Goal: Information Seeking & Learning: Learn about a topic

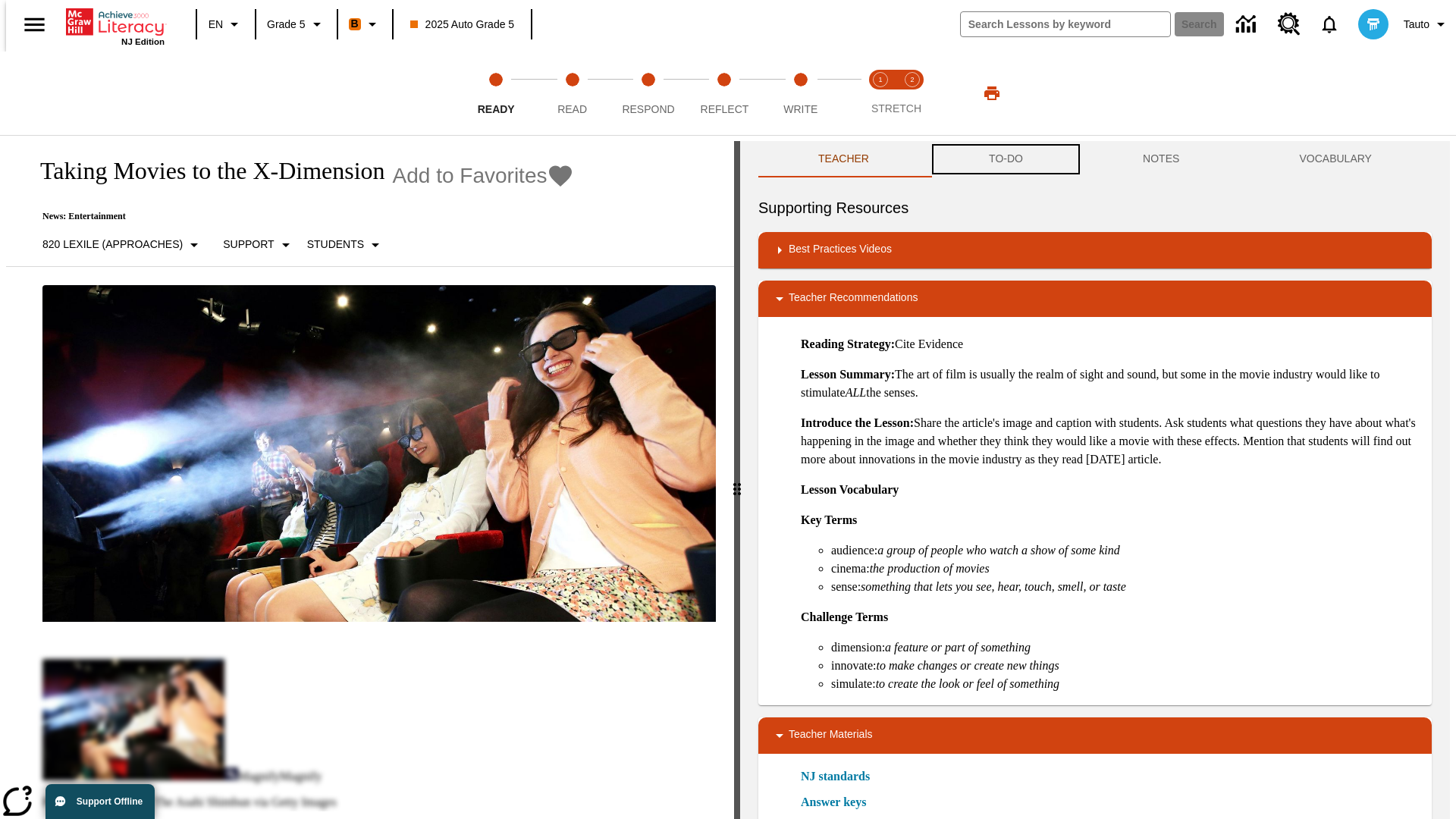
click at [1005, 159] on button "TO-DO" at bounding box center [1005, 159] width 154 height 37
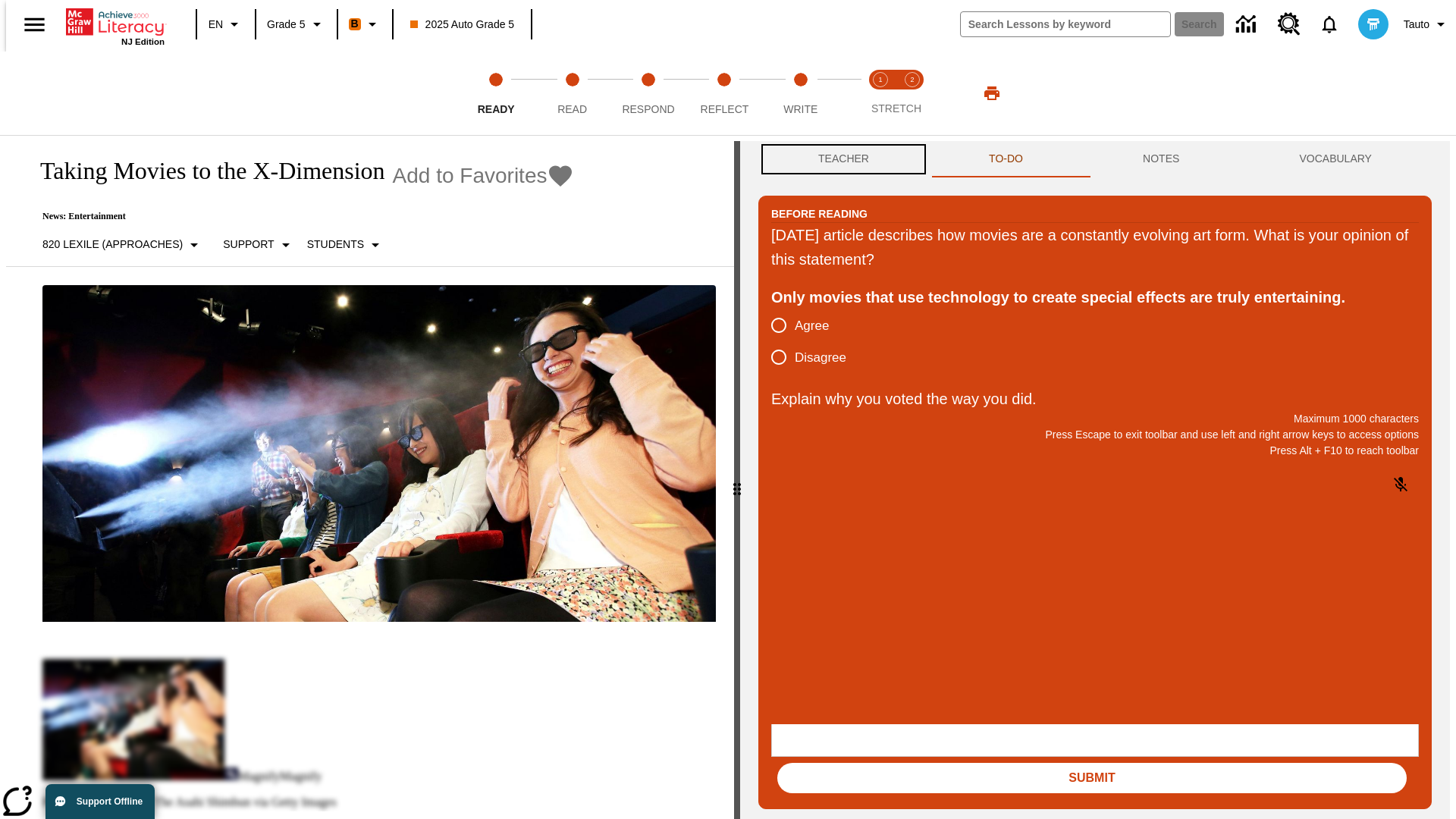
scroll to position [1, 0]
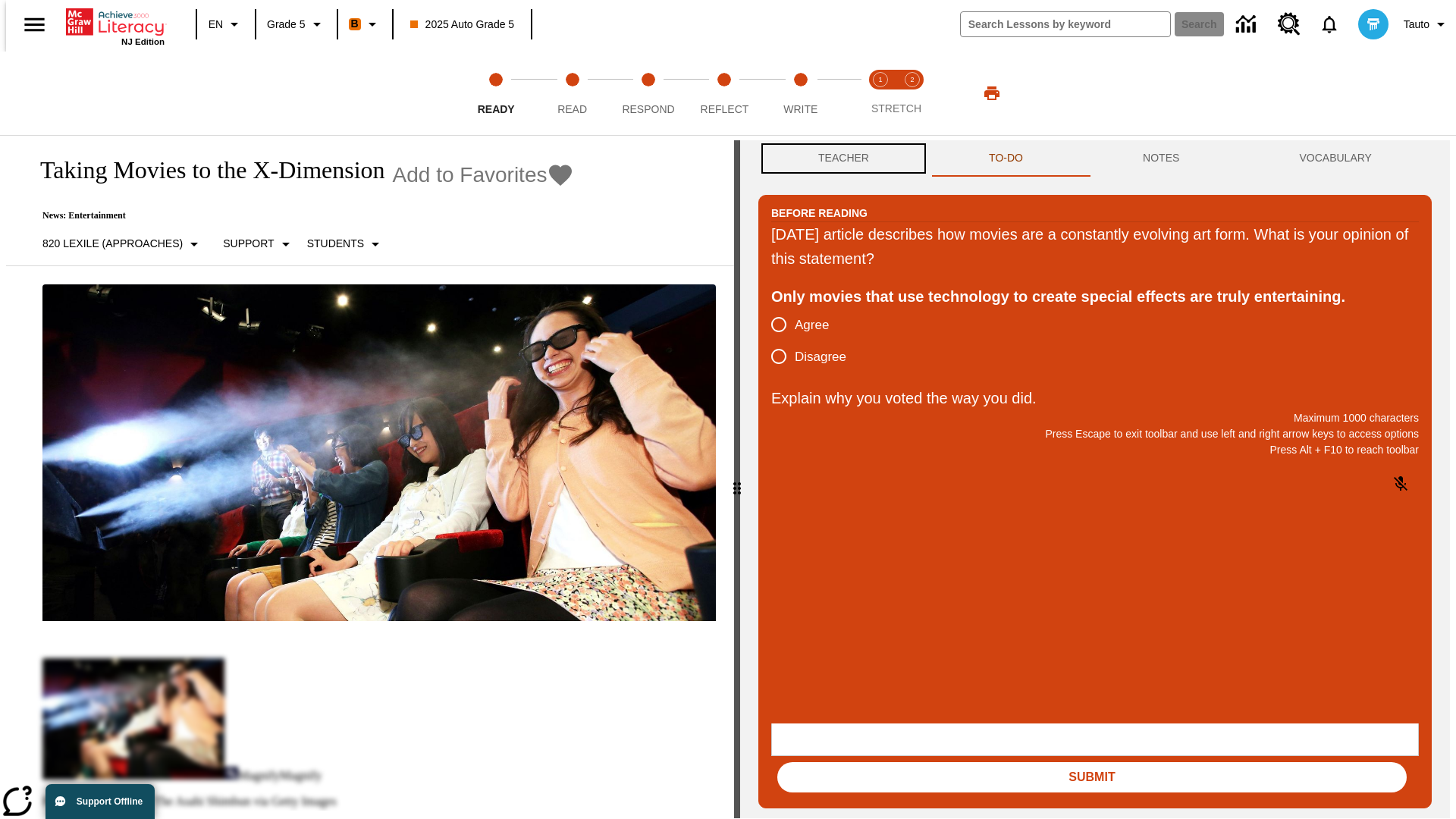
click at [839, 159] on button "Teacher" at bounding box center [844, 159] width 171 height 37
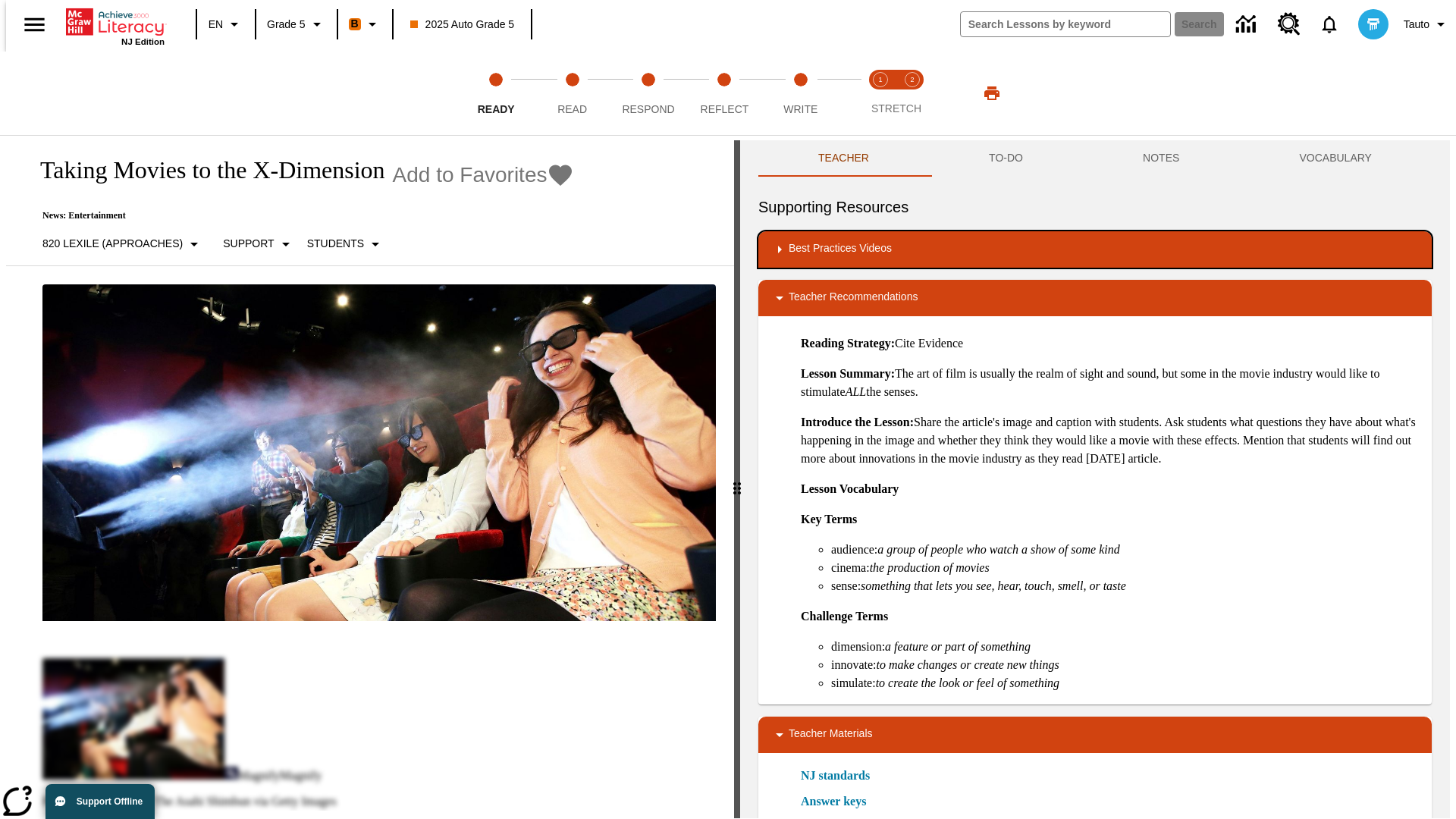
click at [1095, 250] on div "Best Practices Videos" at bounding box center [1095, 249] width 649 height 18
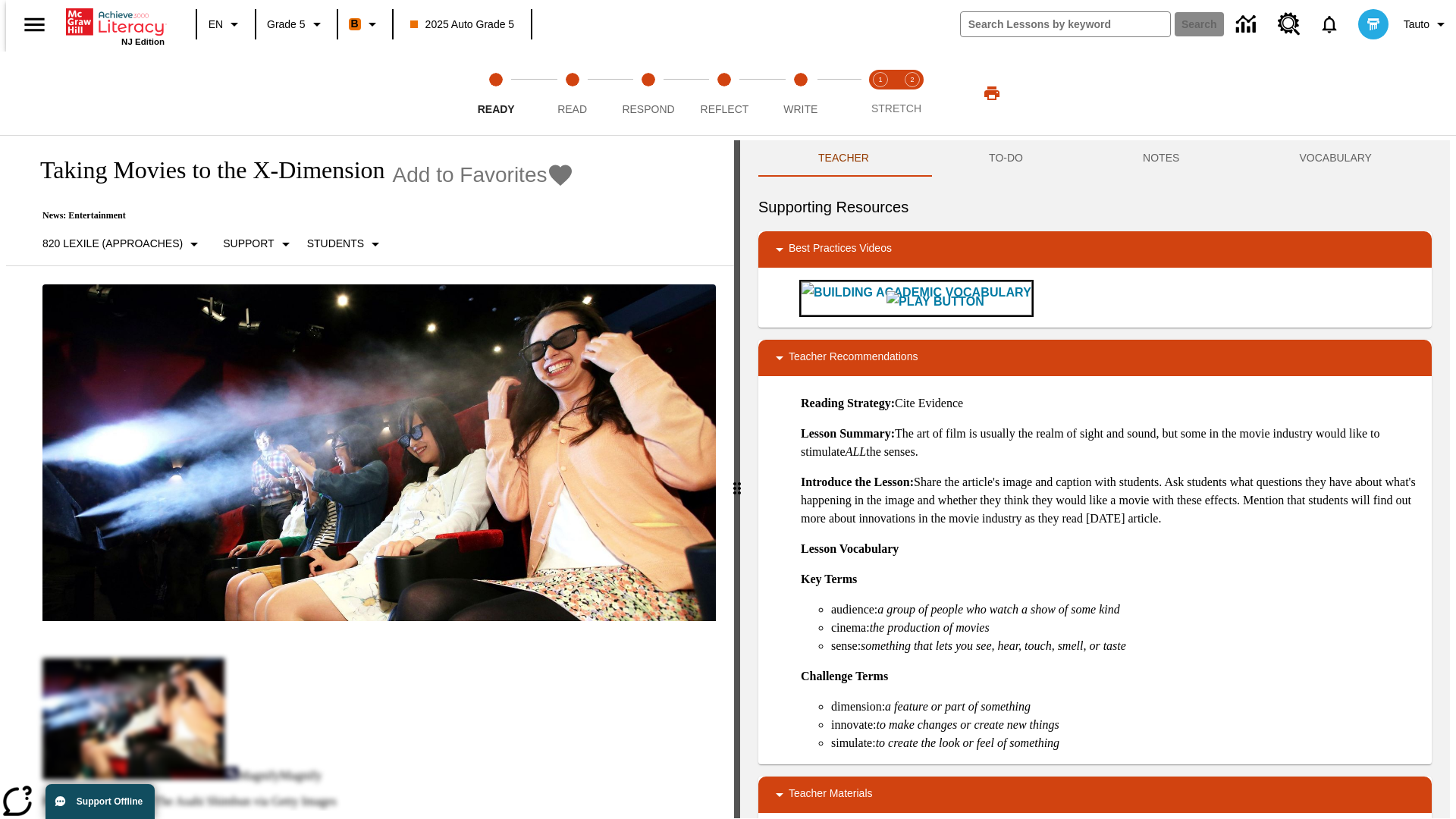
click at [886, 298] on img "Building Academic Vocabulary" at bounding box center [935, 301] width 98 height 22
click at [572, 93] on span "Read" at bounding box center [572, 103] width 30 height 27
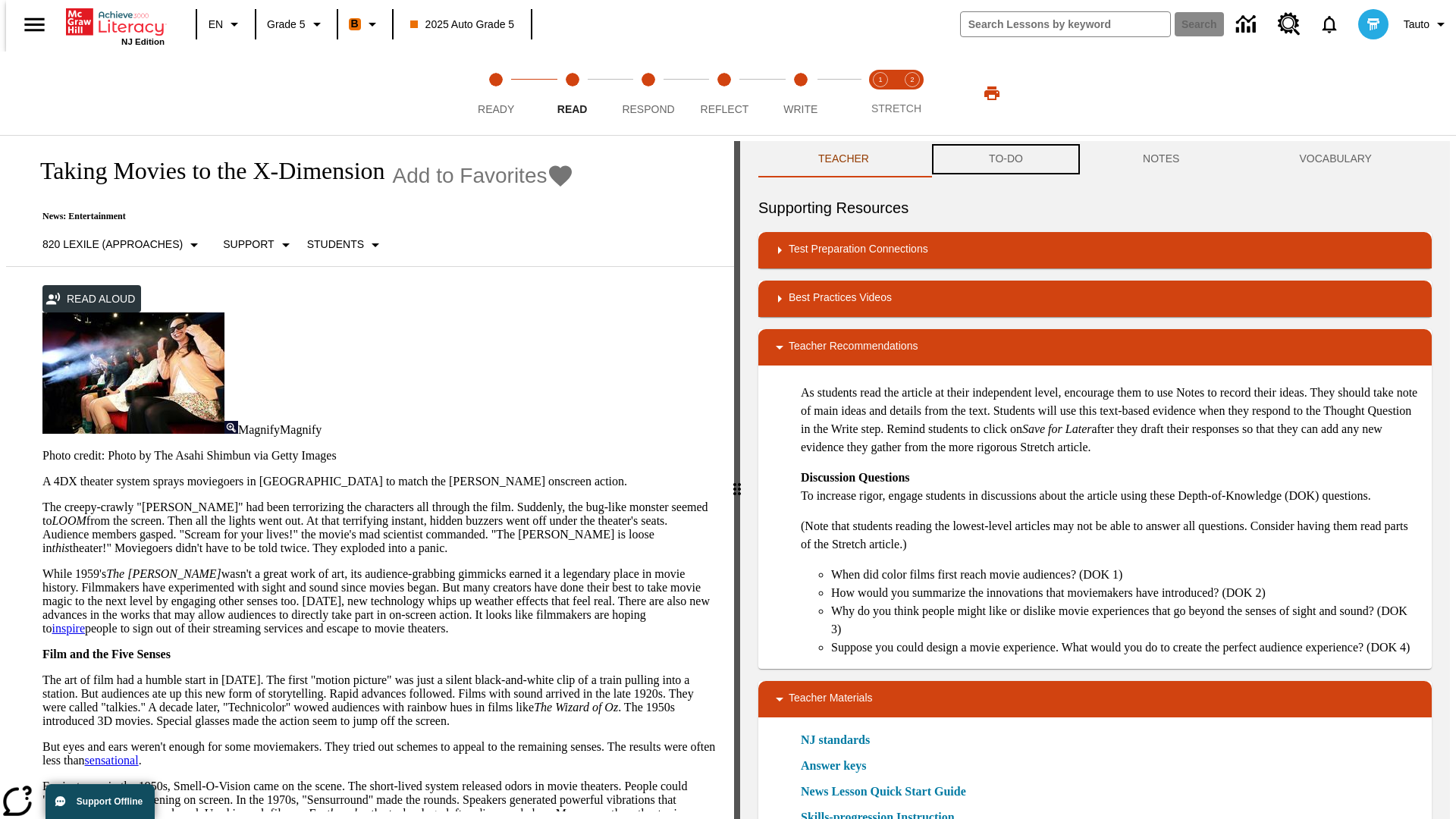
scroll to position [1, 0]
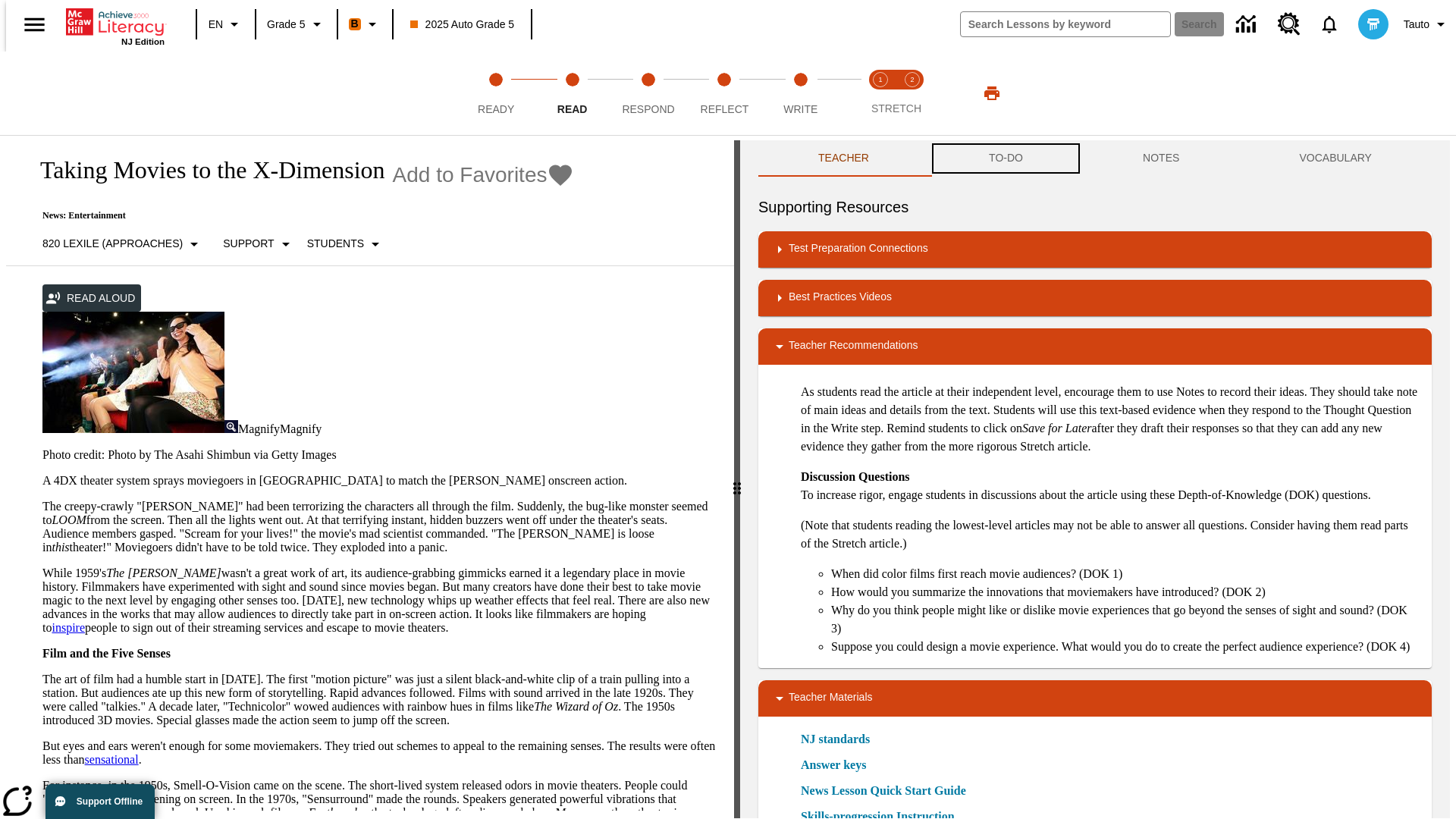
click at [1005, 159] on button "TO-DO" at bounding box center [1005, 159] width 154 height 37
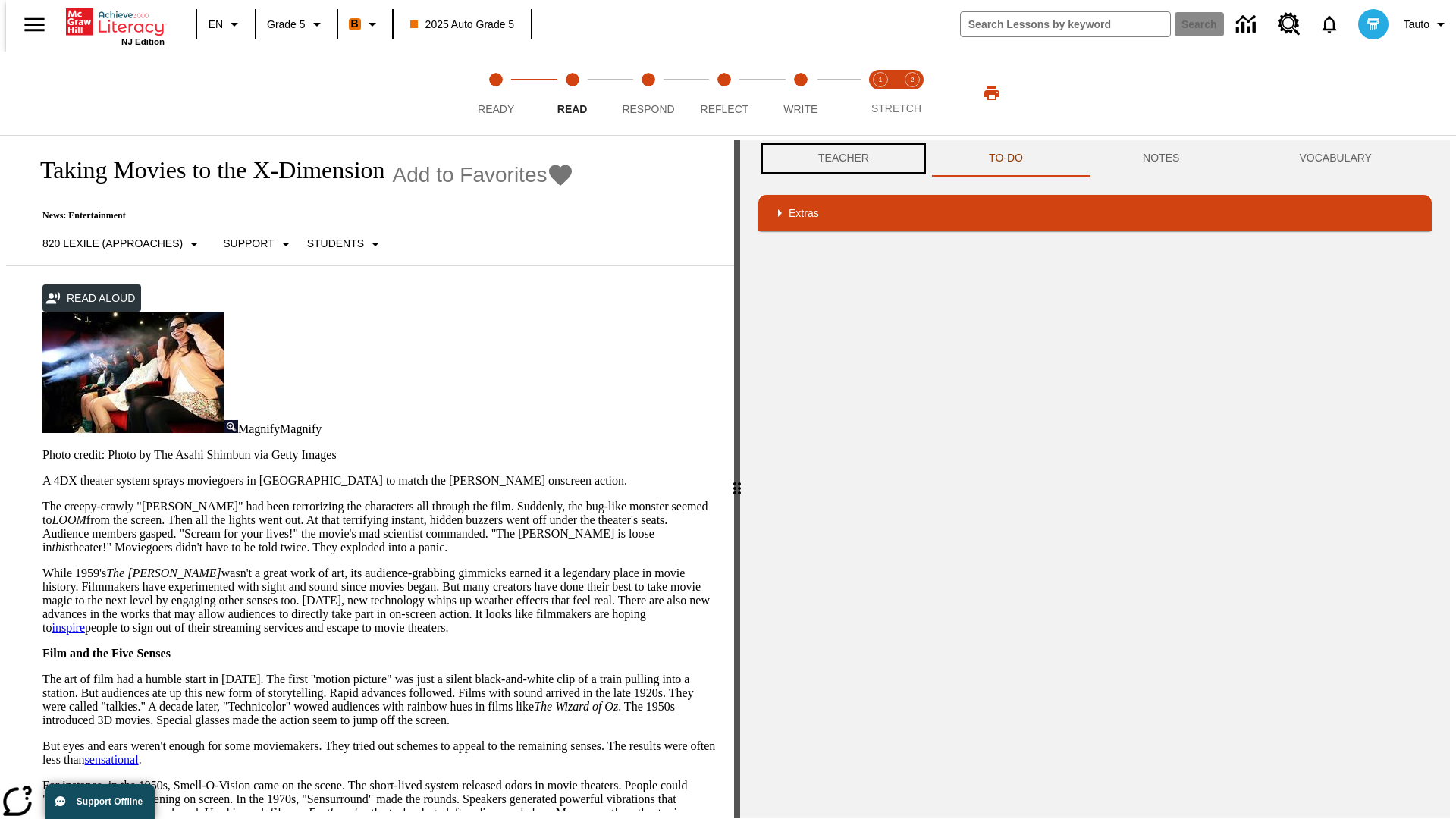
click at [839, 159] on button "Teacher" at bounding box center [844, 159] width 171 height 37
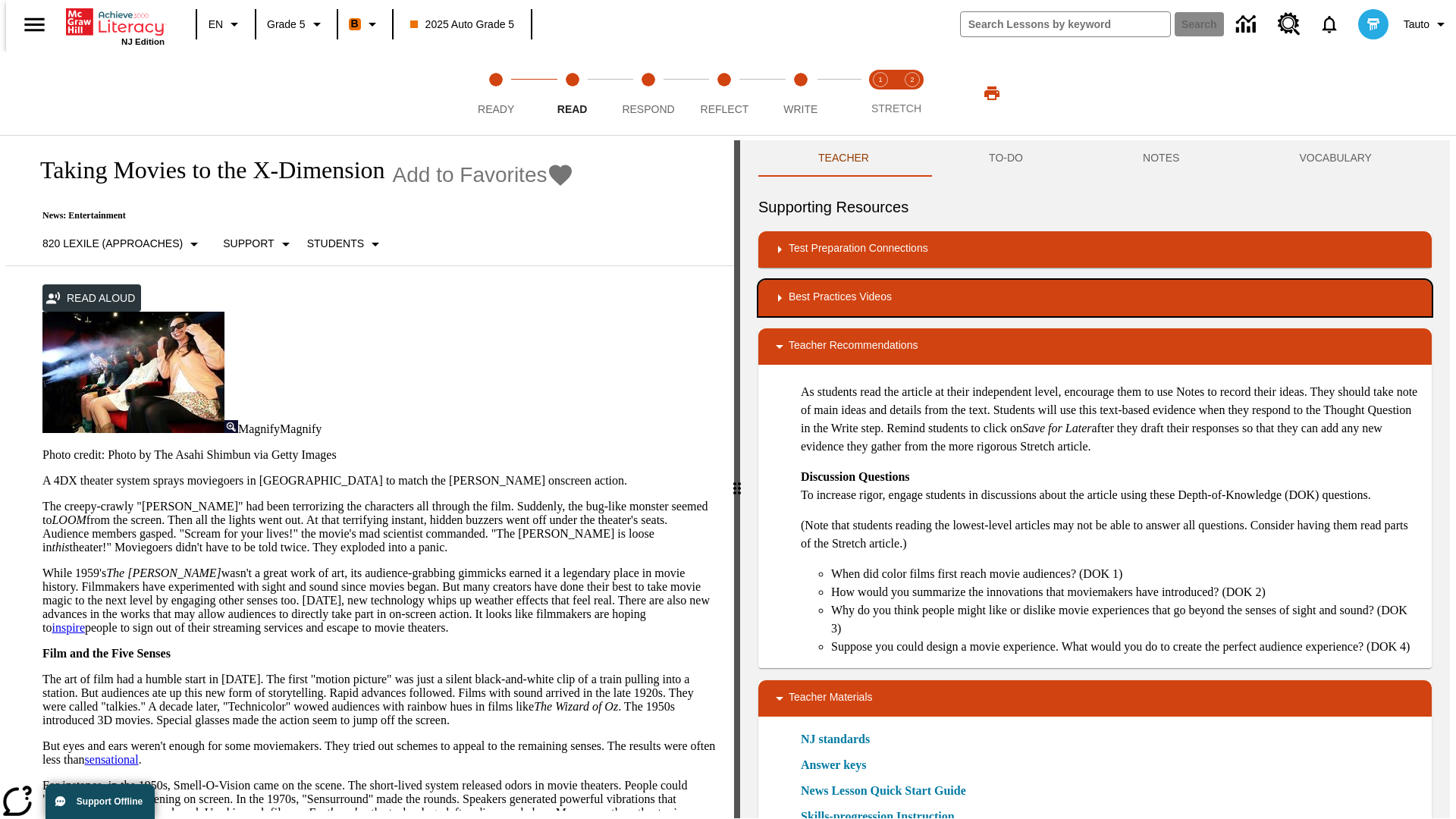
click at [1095, 298] on div "Best Practices Videos" at bounding box center [1095, 297] width 649 height 18
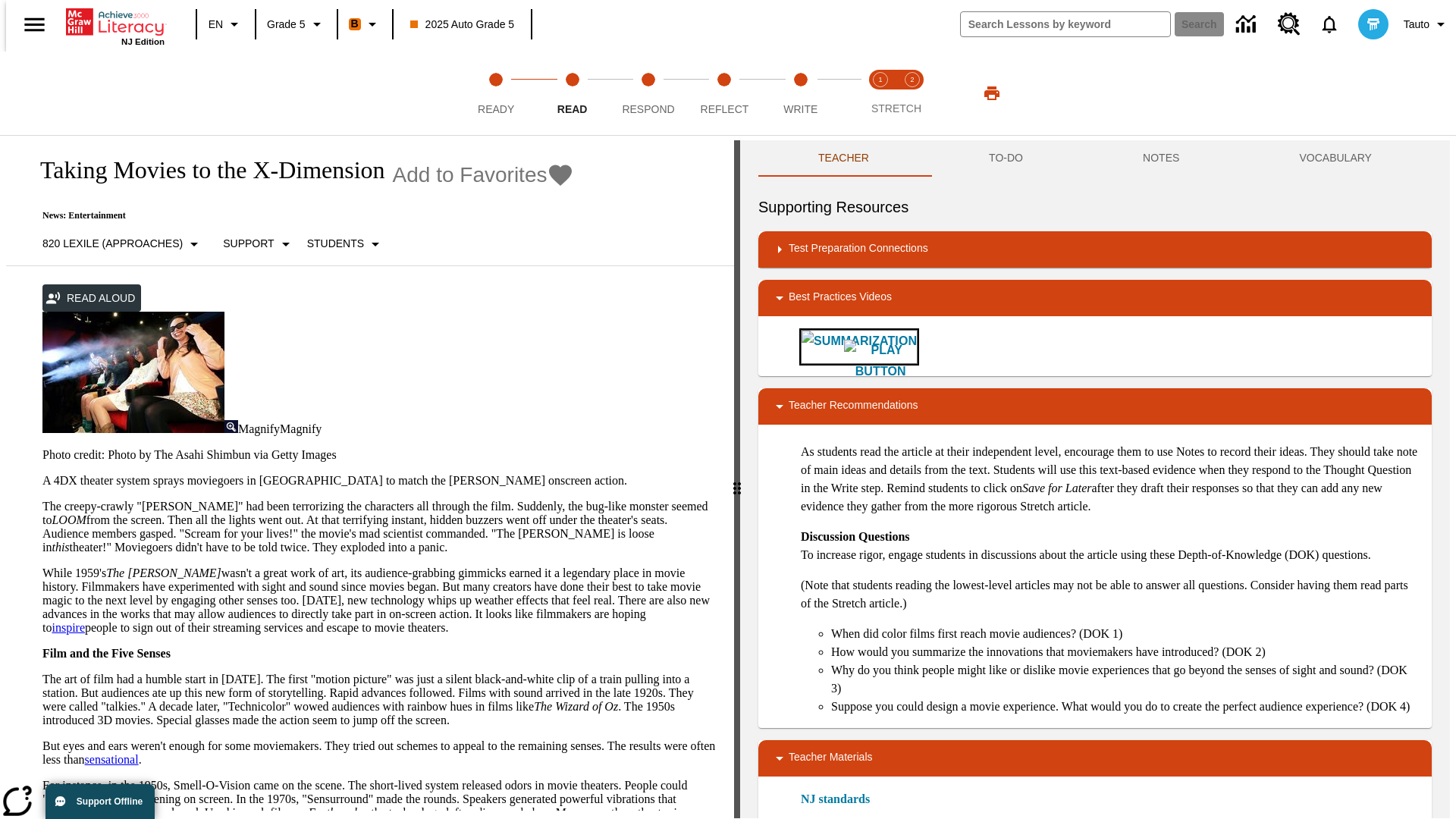
click at [844, 347] on img "Summarization" at bounding box center [880, 360] width 73 height 42
click at [880, 93] on span "Stretch Read step 1 of 2" at bounding box center [880, 103] width 20 height 27
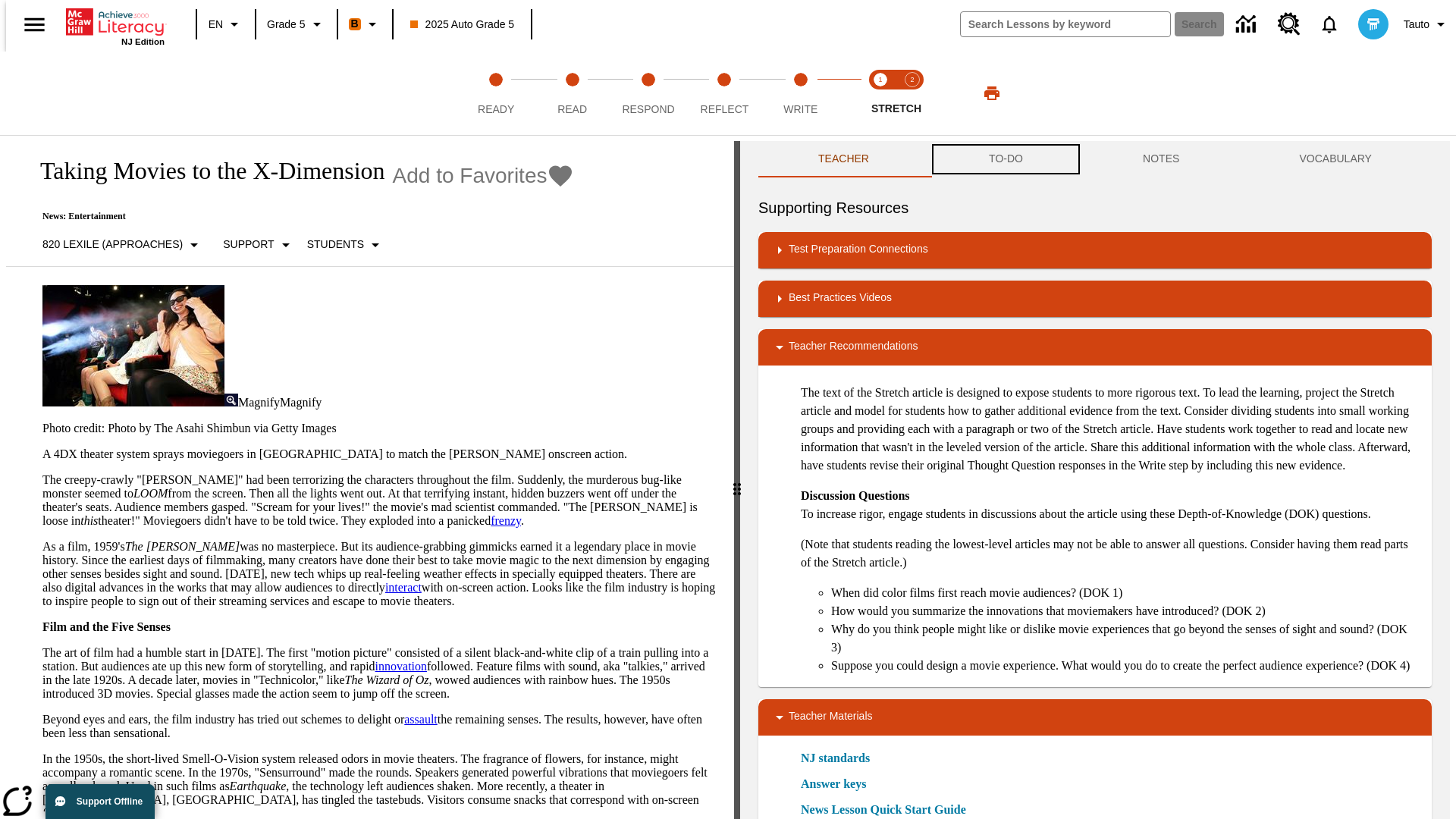
scroll to position [1, 0]
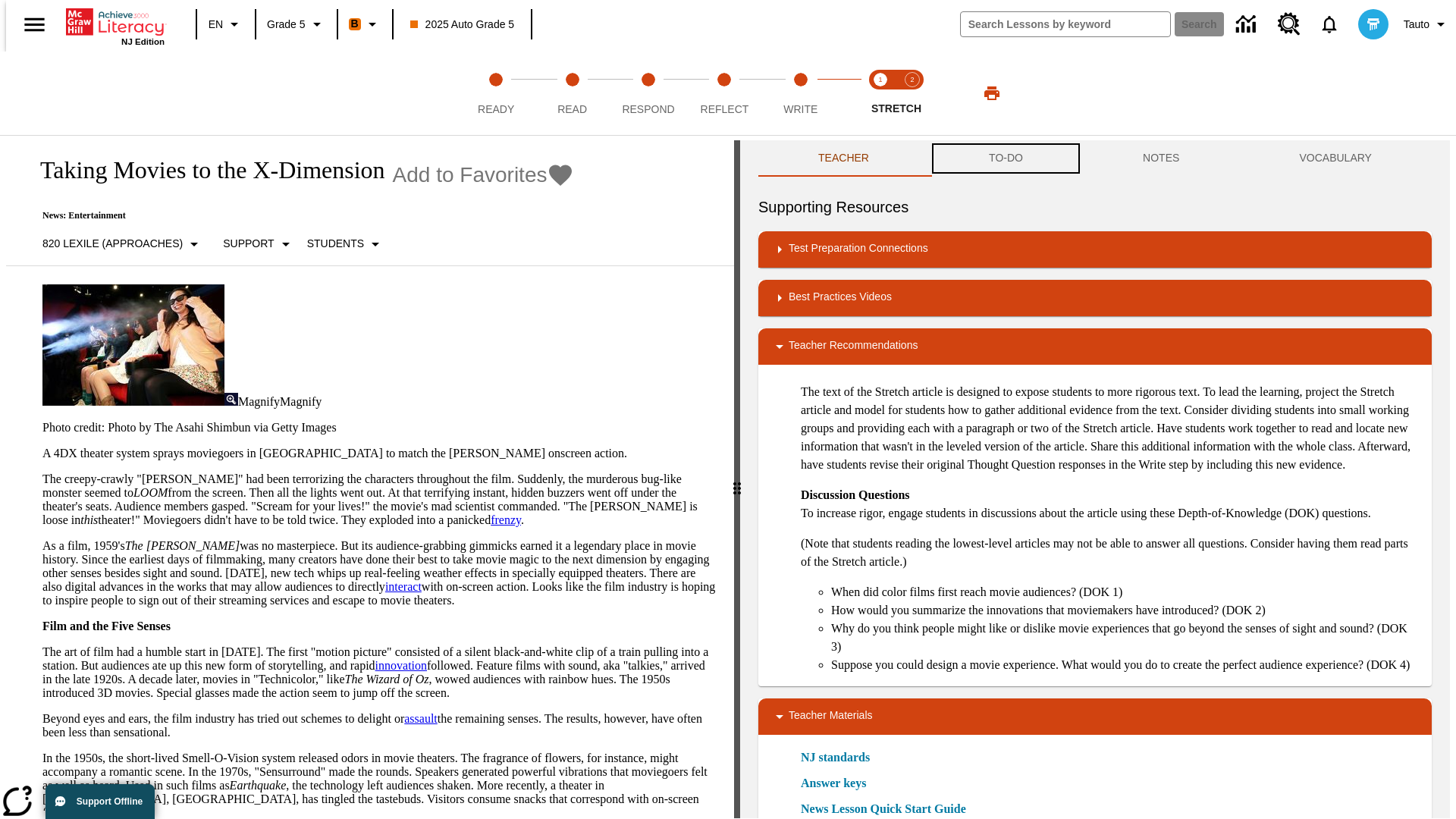
click at [1005, 159] on button "TO-DO" at bounding box center [1005, 159] width 154 height 37
